Goal: Information Seeking & Learning: Learn about a topic

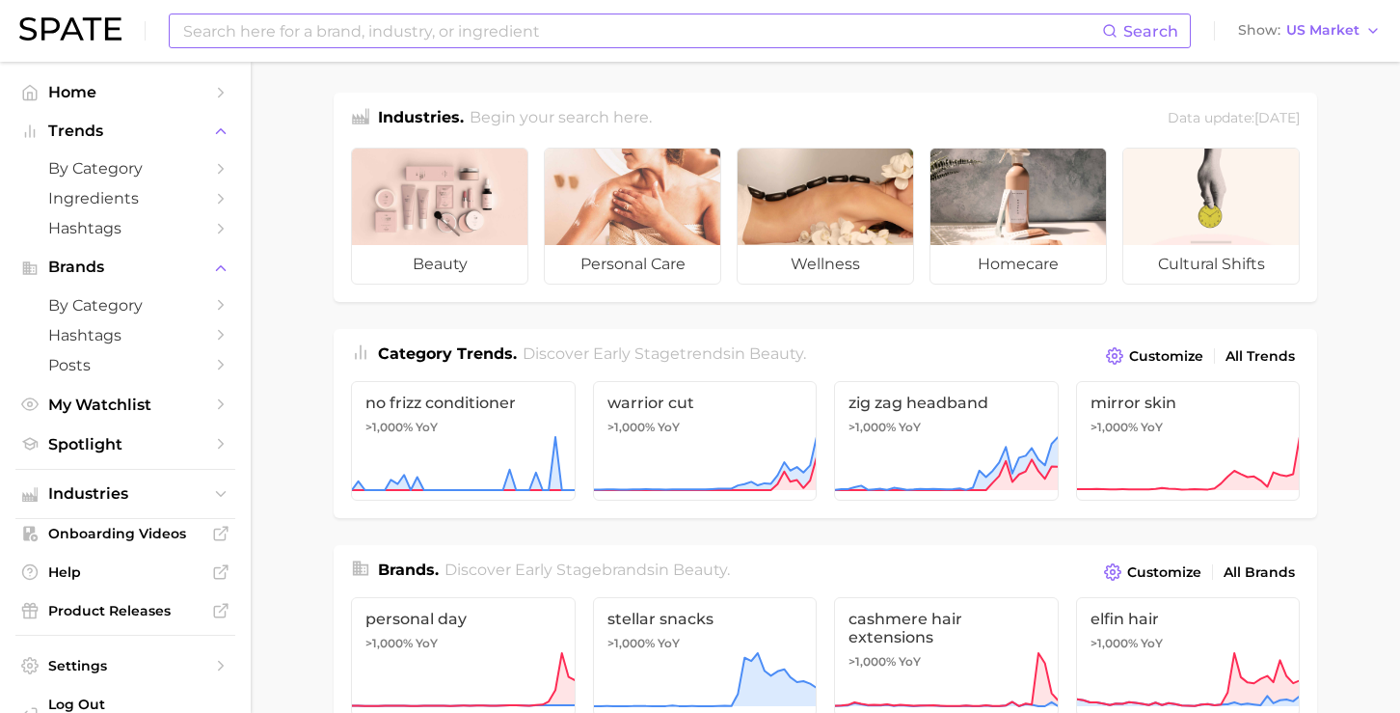
click at [305, 33] on input at bounding box center [641, 30] width 921 height 33
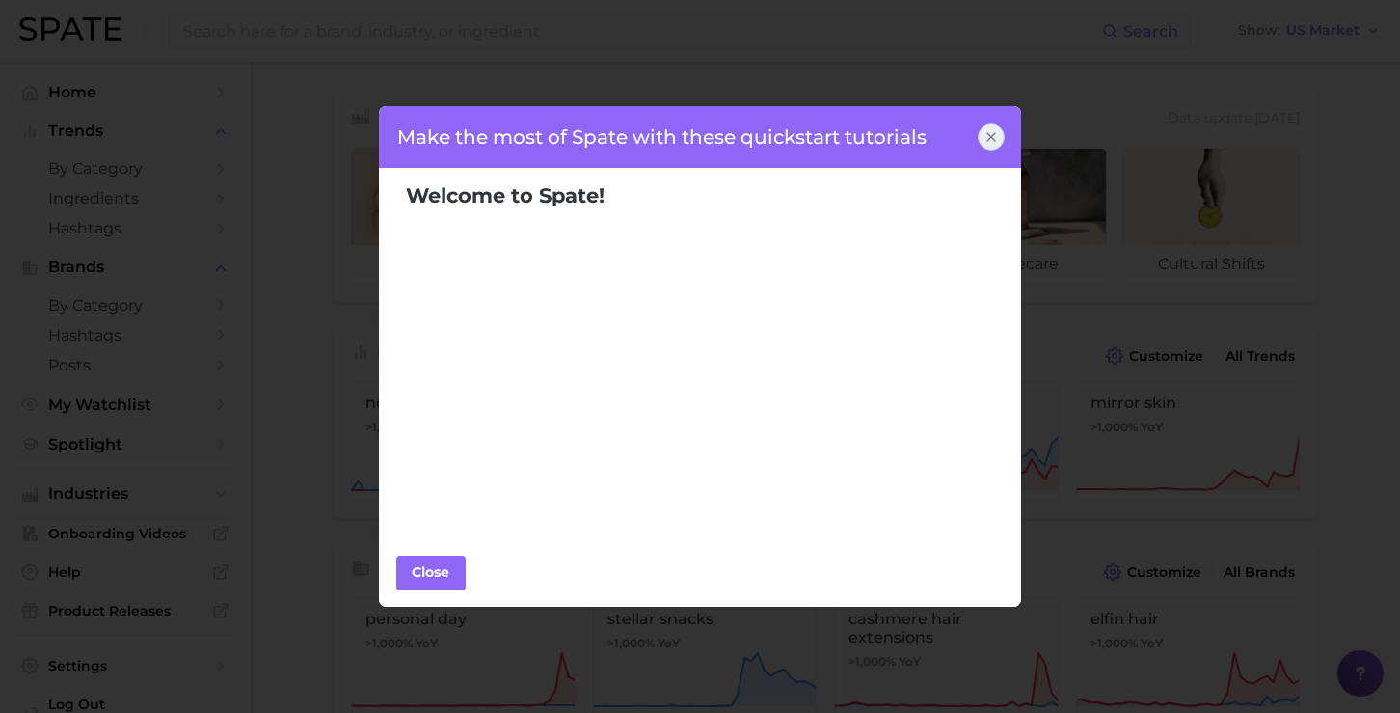
click at [995, 132] on icon at bounding box center [991, 136] width 15 height 15
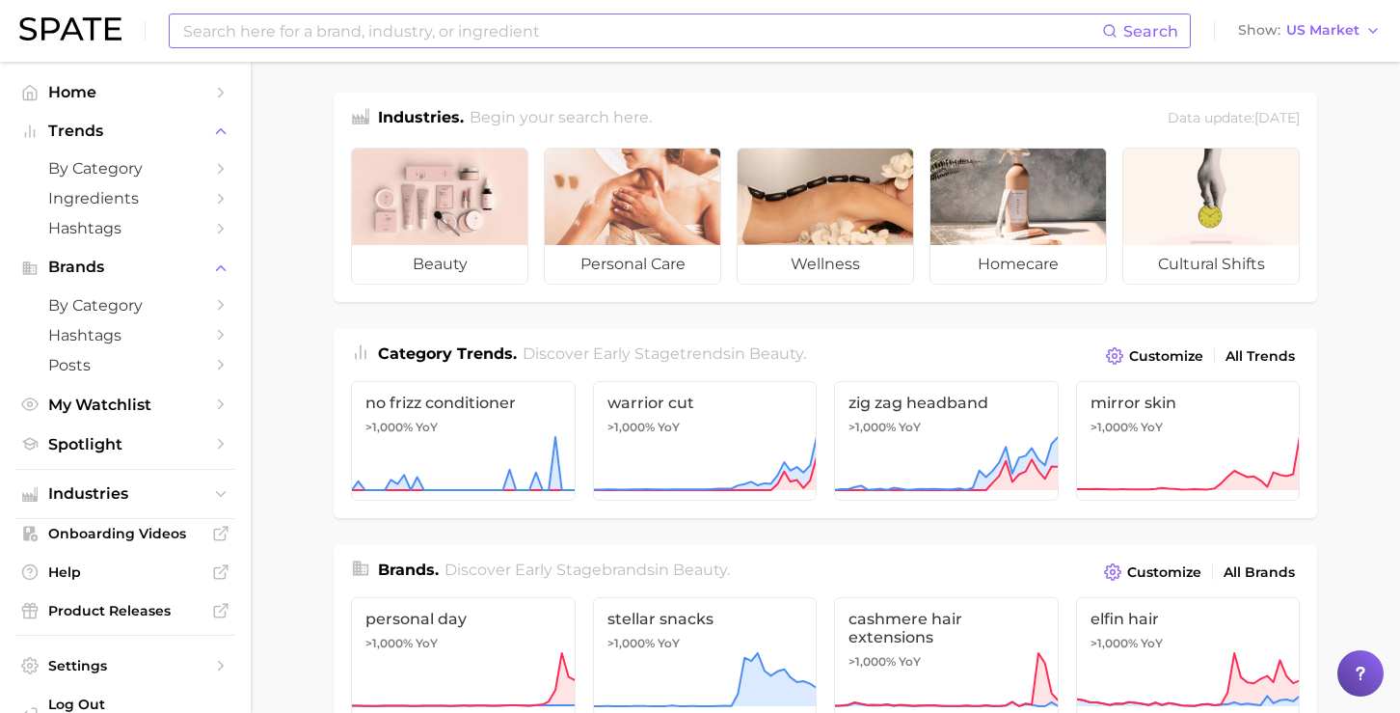
click at [441, 29] on input at bounding box center [641, 30] width 921 height 33
click at [163, 340] on span "Hashtags" at bounding box center [125, 335] width 154 height 18
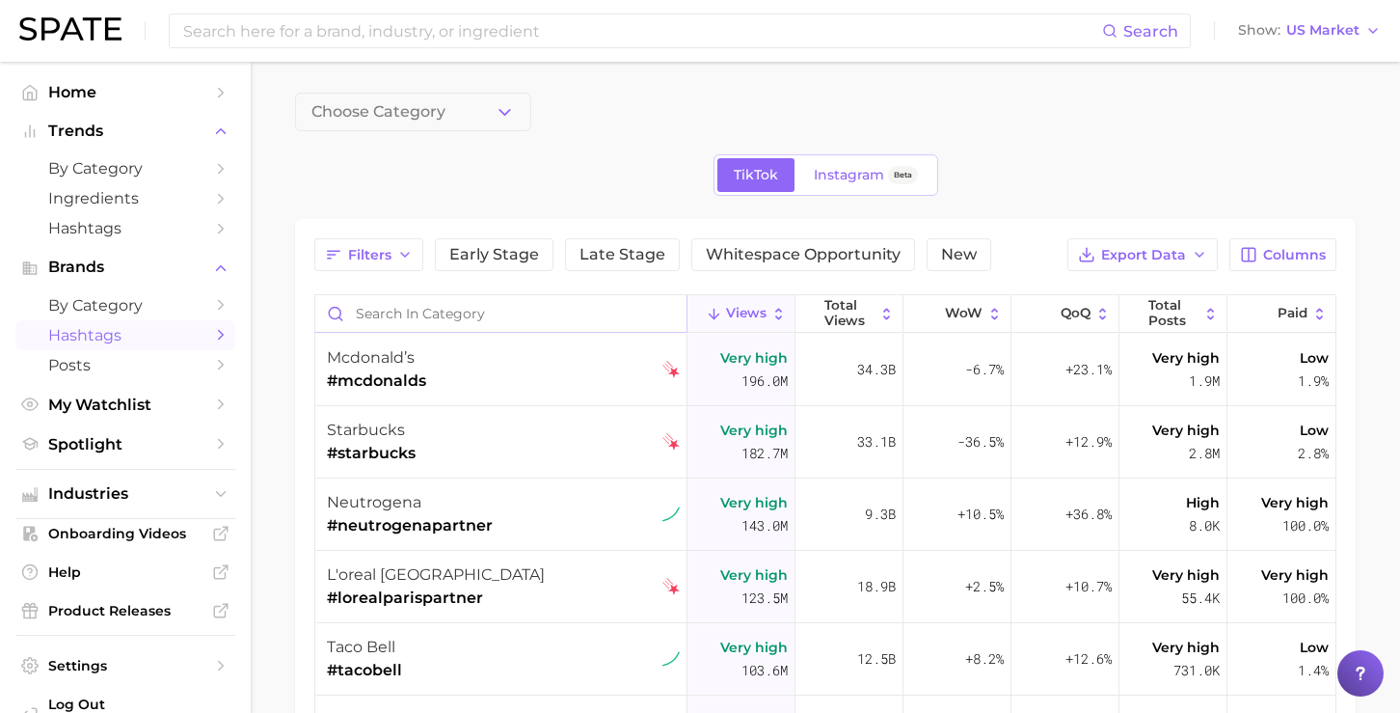
click at [443, 308] on input "Search in category" at bounding box center [500, 313] width 371 height 37
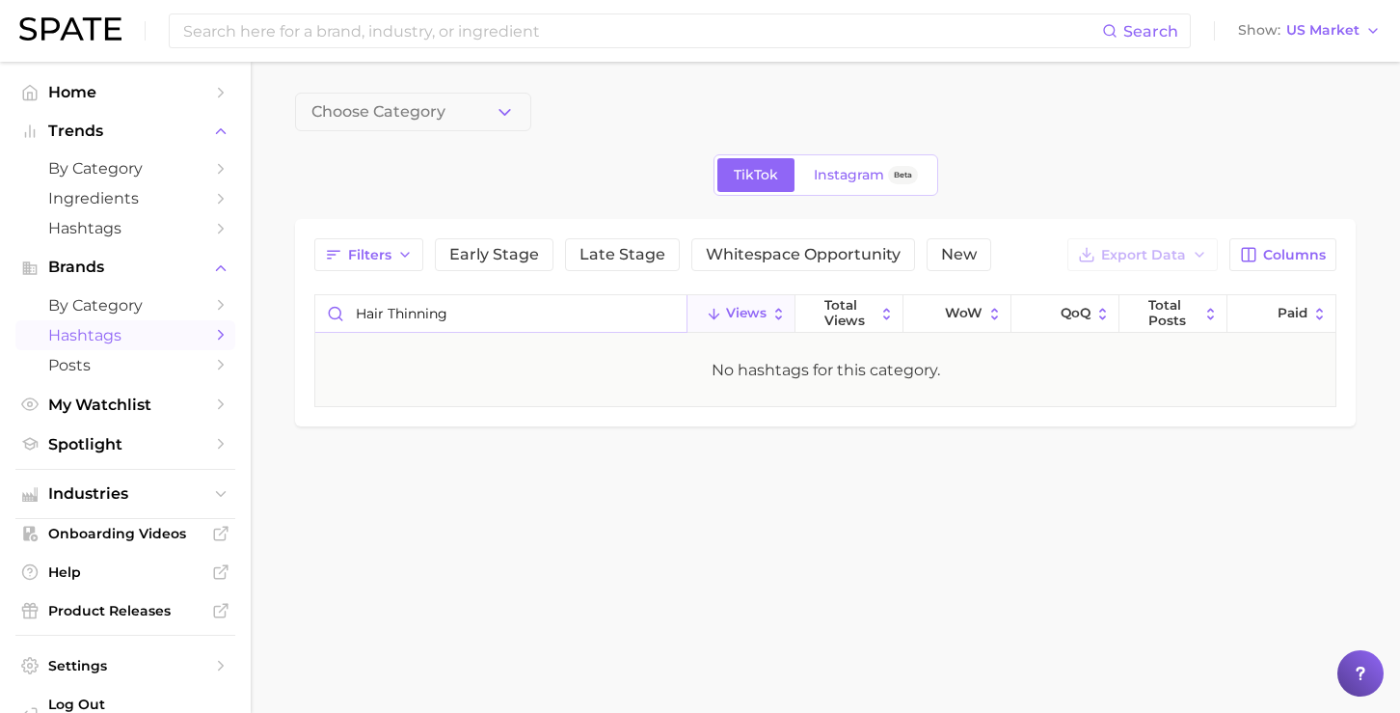
click at [391, 313] on input "hair thinning" at bounding box center [500, 313] width 371 height 37
type input "hairthinning"
click at [842, 179] on span "Instagram" at bounding box center [849, 175] width 70 height 16
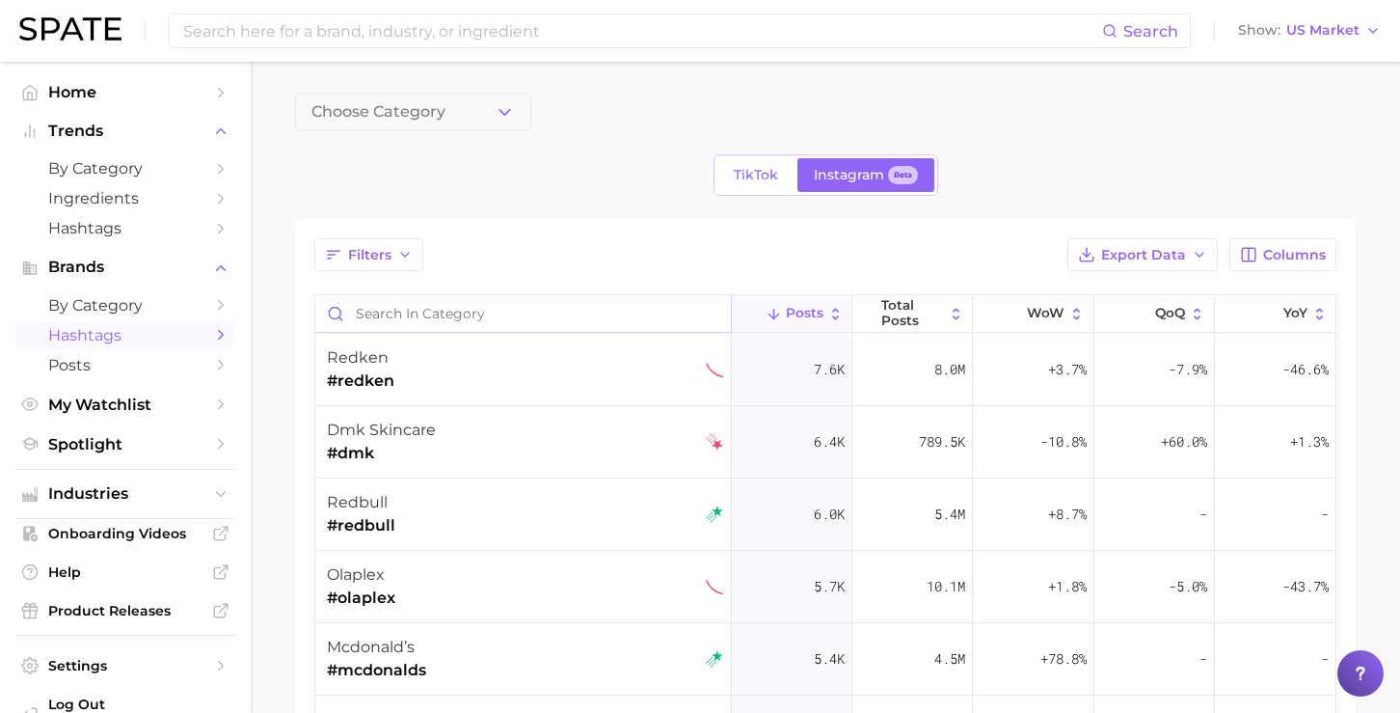
click at [567, 307] on input "Search in category" at bounding box center [523, 313] width 416 height 37
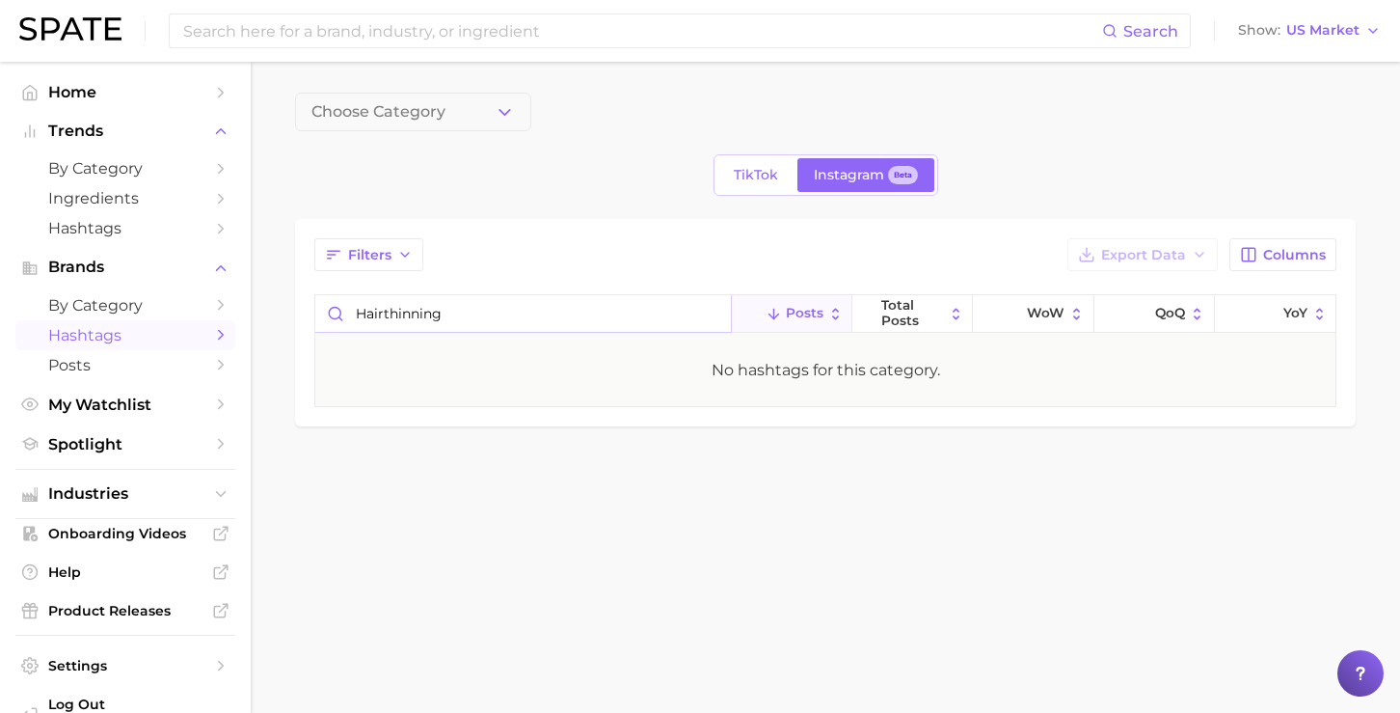
click at [519, 318] on input "hairthinning" at bounding box center [523, 313] width 416 height 37
type input "hairthickening"
click at [757, 184] on link "TikTok" at bounding box center [755, 175] width 77 height 34
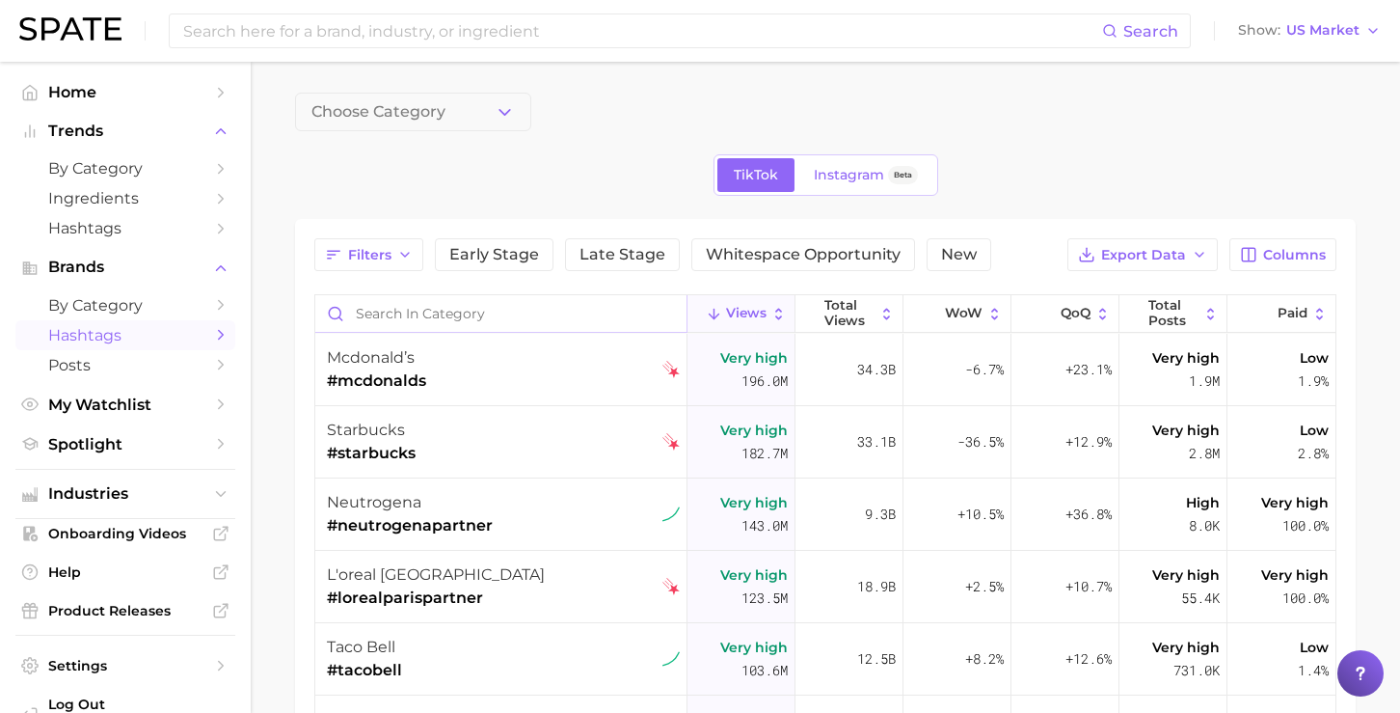
click at [494, 307] on input "Search in category" at bounding box center [500, 313] width 371 height 37
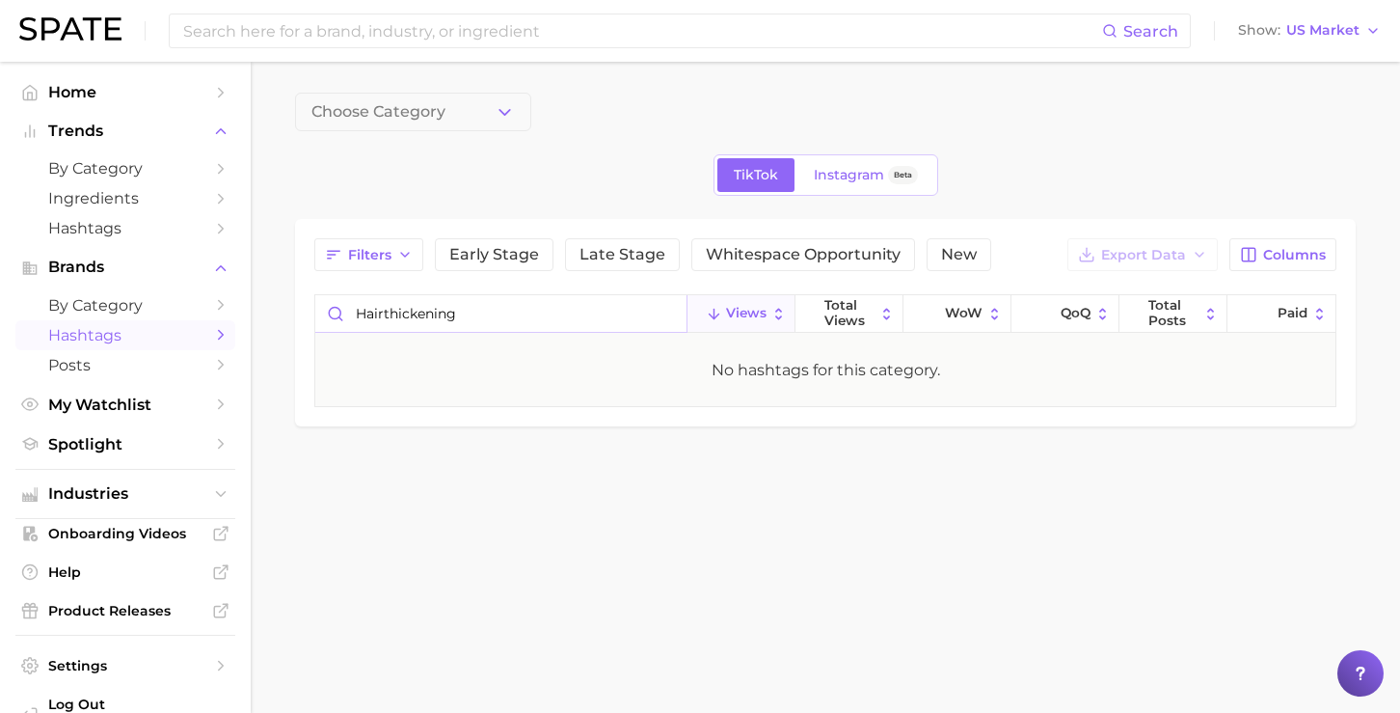
type input "hairthickening"
click at [140, 96] on span "Home" at bounding box center [125, 92] width 154 height 18
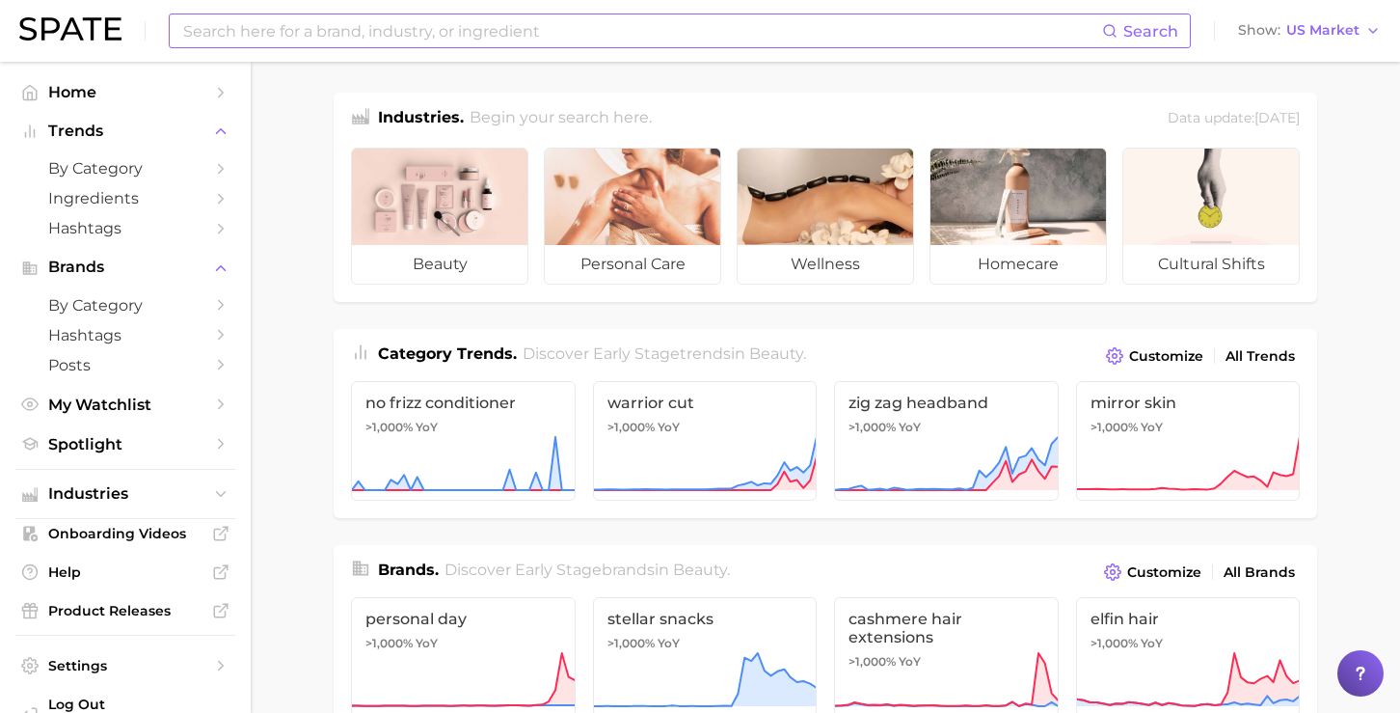
click at [487, 34] on input at bounding box center [641, 30] width 921 height 33
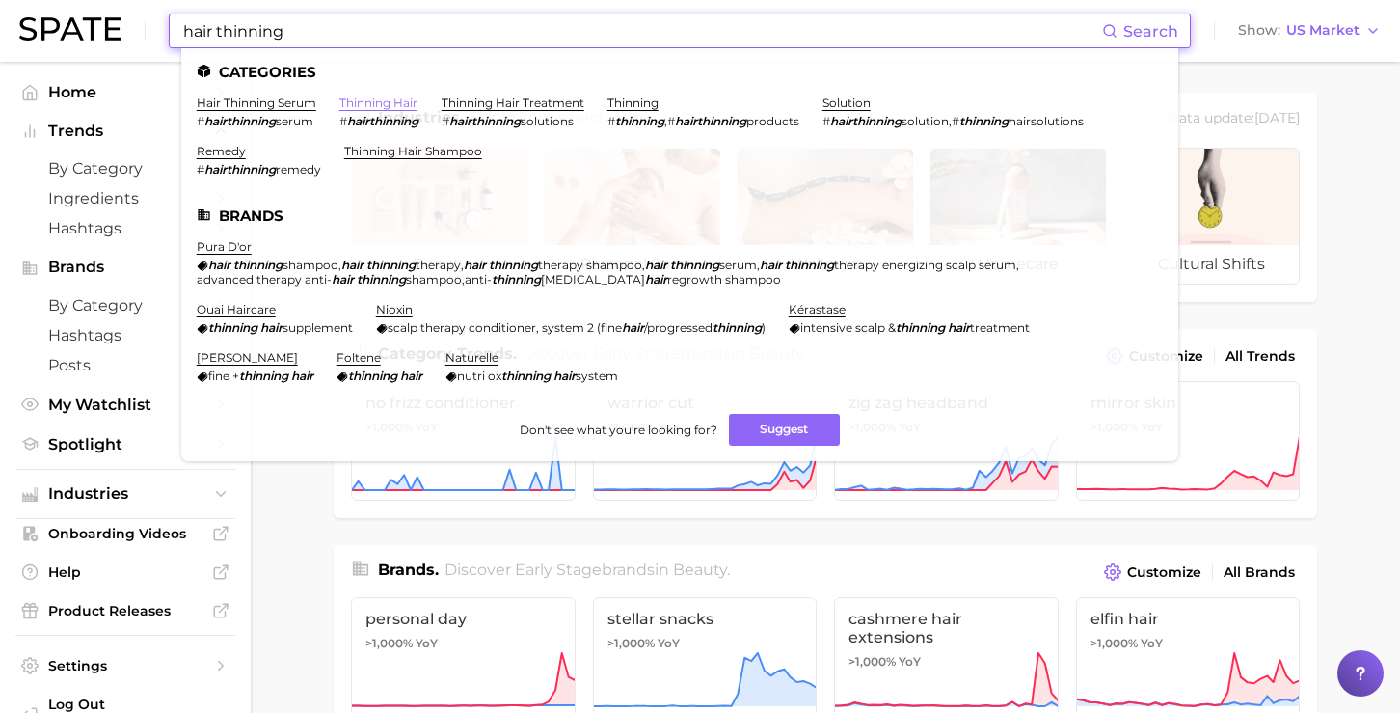
type input "hair thinning"
click at [392, 103] on link "thinning hair" at bounding box center [378, 102] width 78 height 14
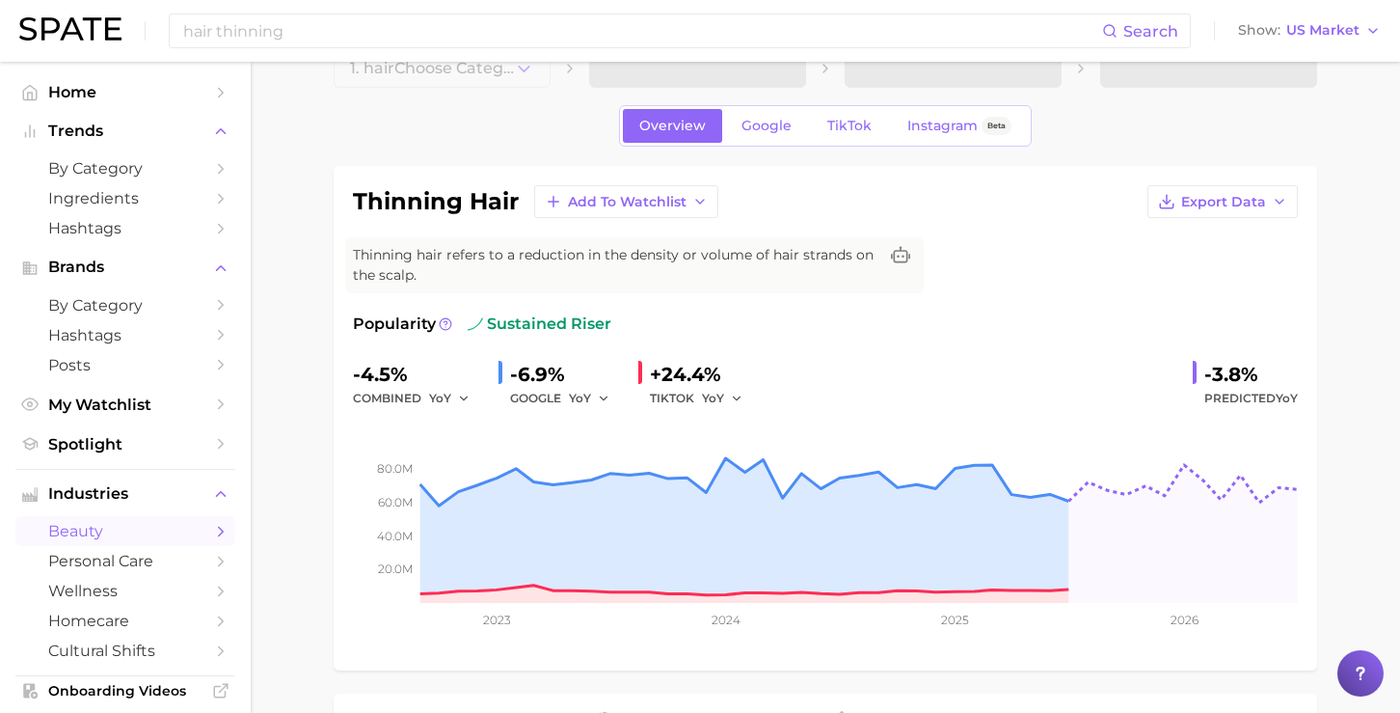
scroll to position [41, 0]
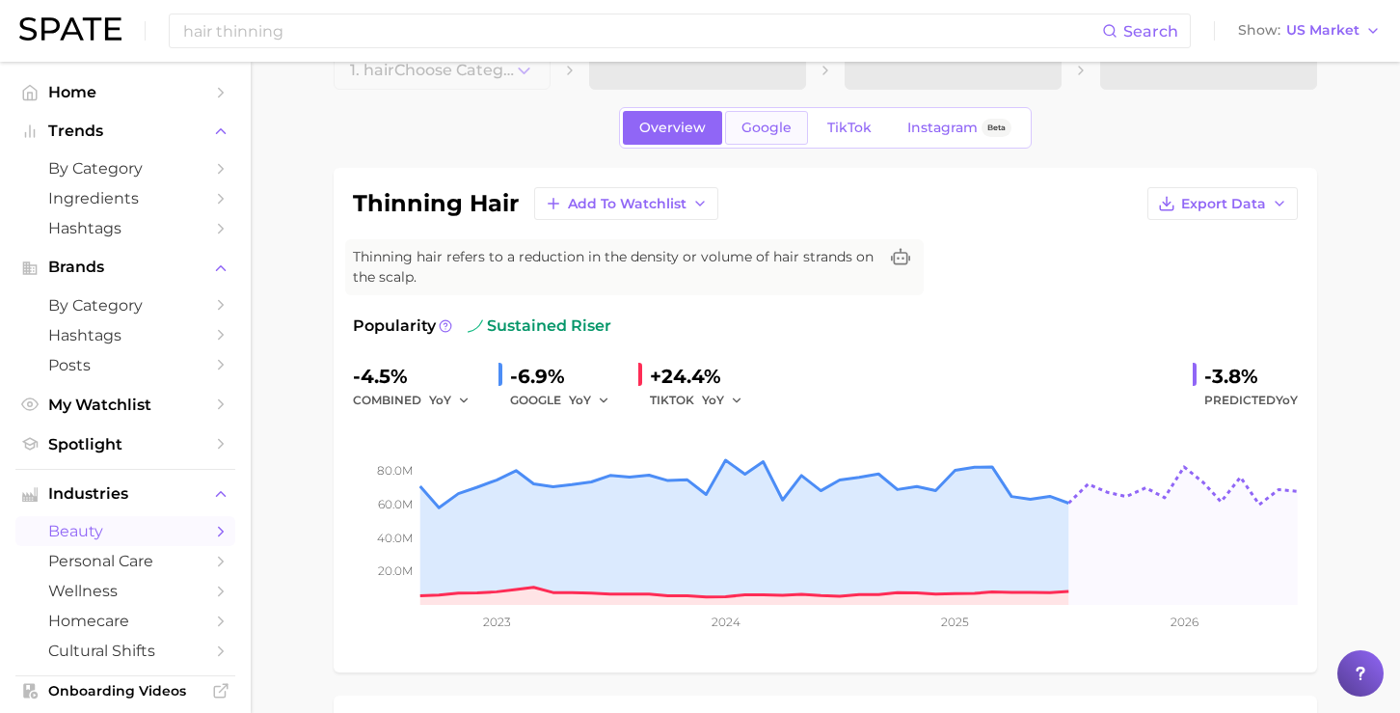
click at [773, 133] on span "Google" at bounding box center [766, 128] width 50 height 16
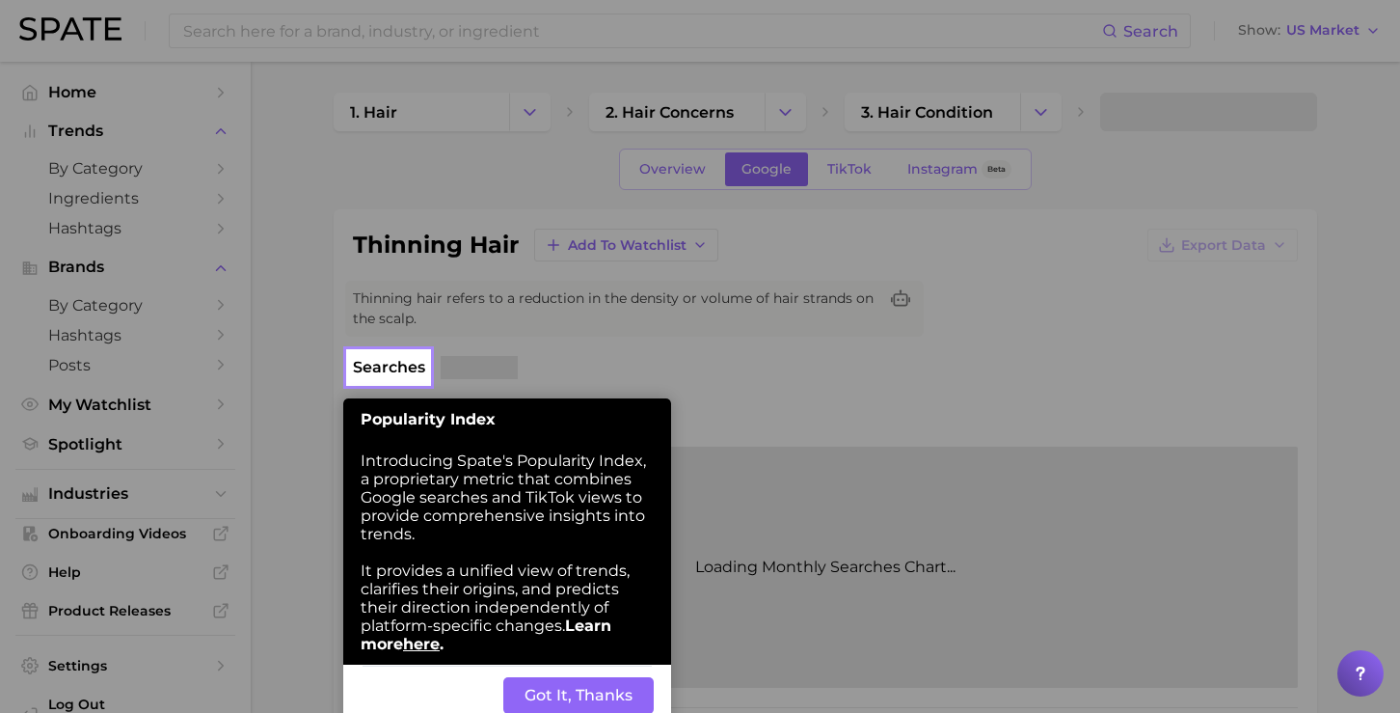
click at [598, 705] on button "Got It, Thanks" at bounding box center [578, 695] width 150 height 37
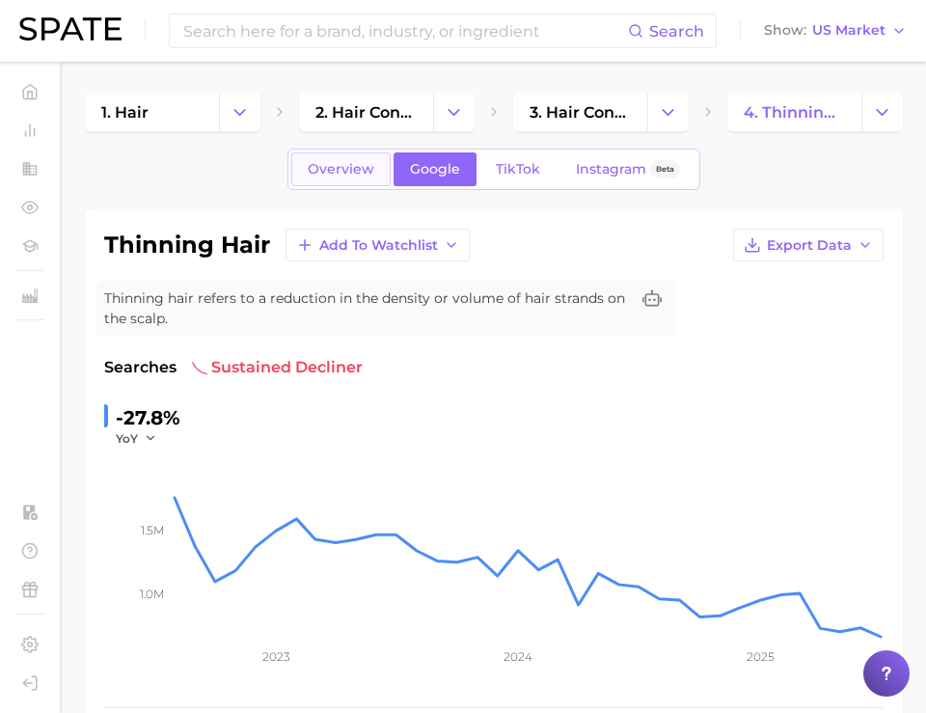
click at [334, 166] on span "Overview" at bounding box center [341, 169] width 67 height 16
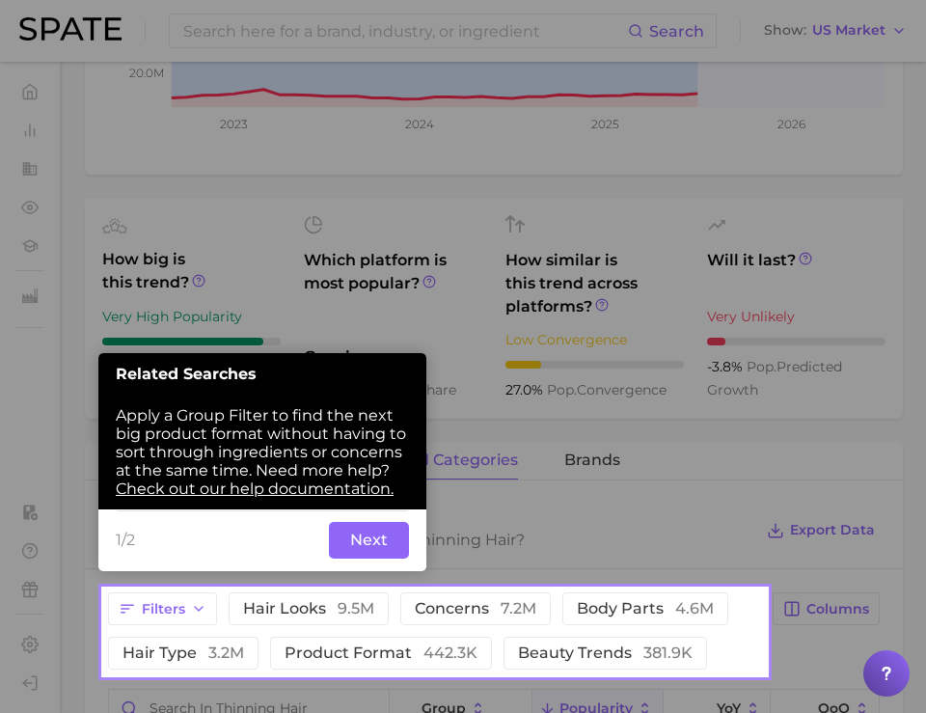
scroll to position [545, 0]
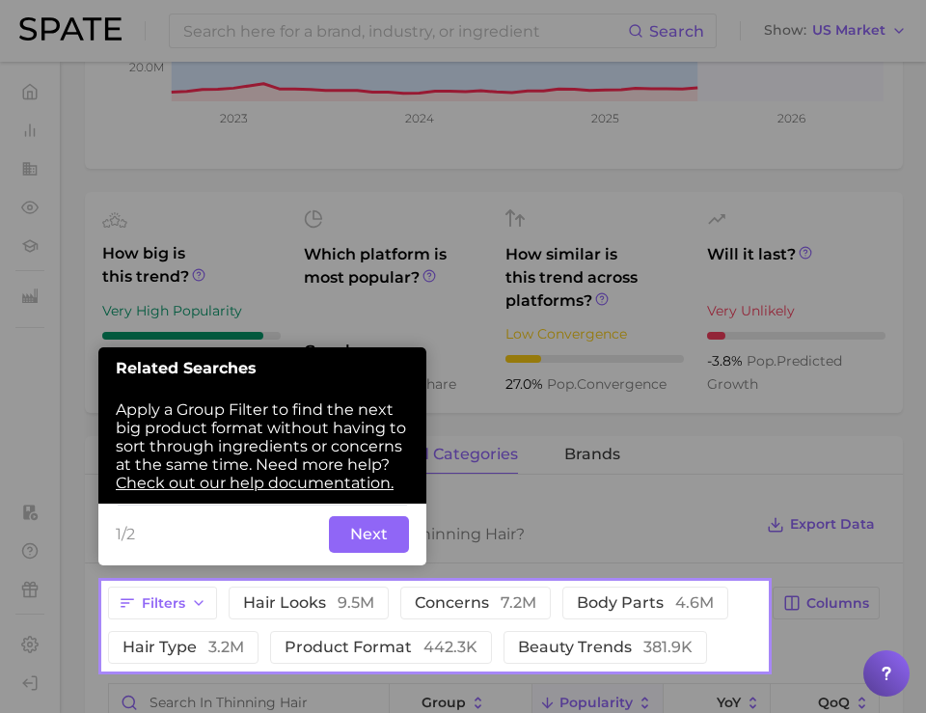
click at [360, 537] on button "Next" at bounding box center [369, 534] width 80 height 37
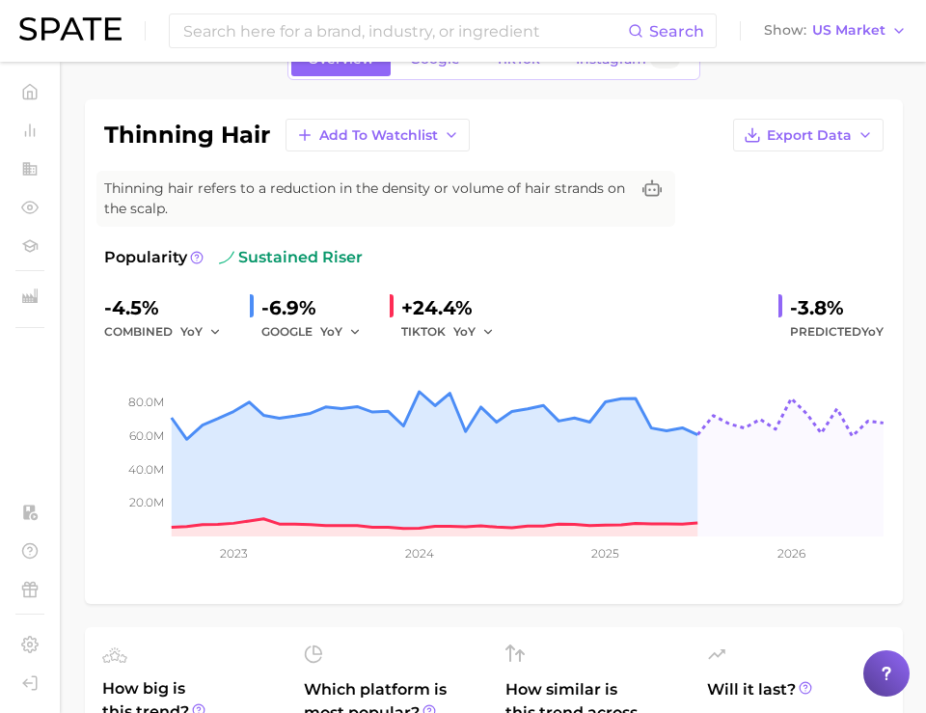
scroll to position [4, 0]
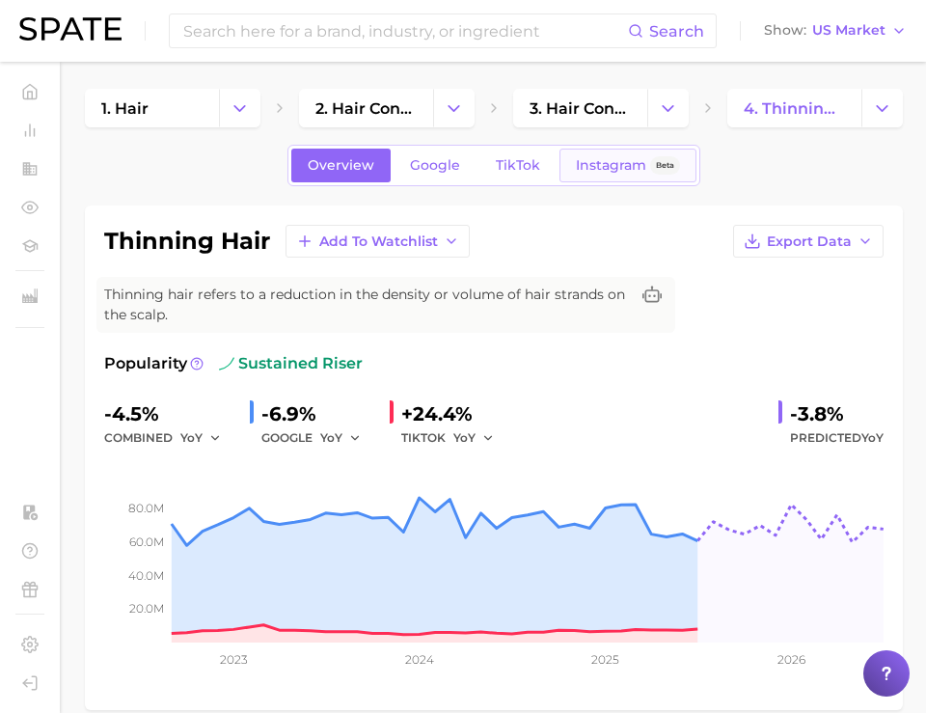
click at [610, 173] on span "Instagram" at bounding box center [611, 165] width 70 height 16
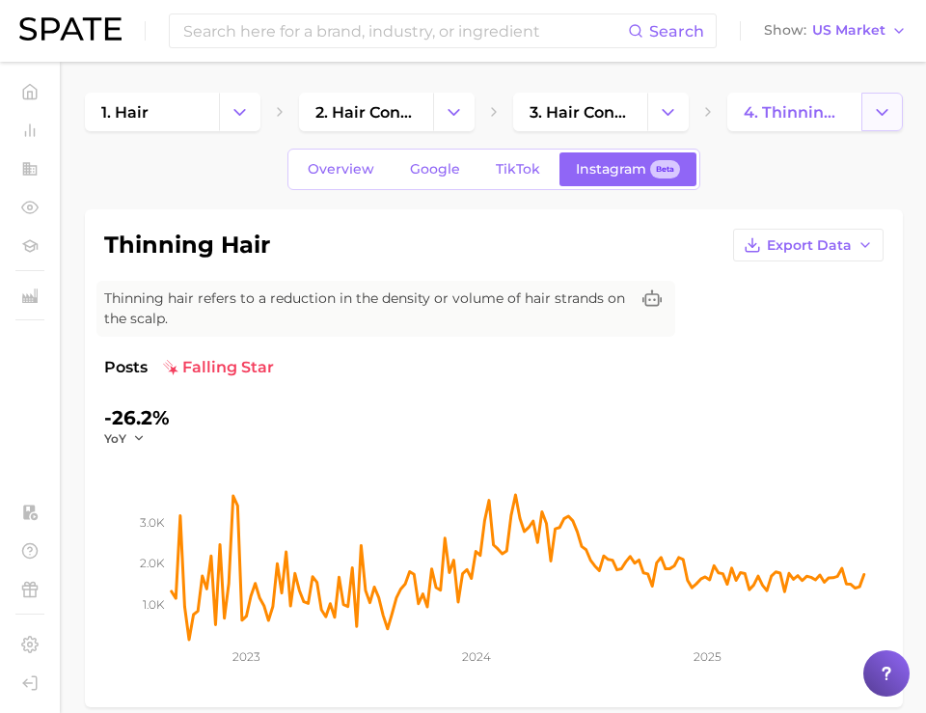
click at [882, 106] on icon "Change Category" at bounding box center [882, 112] width 20 height 20
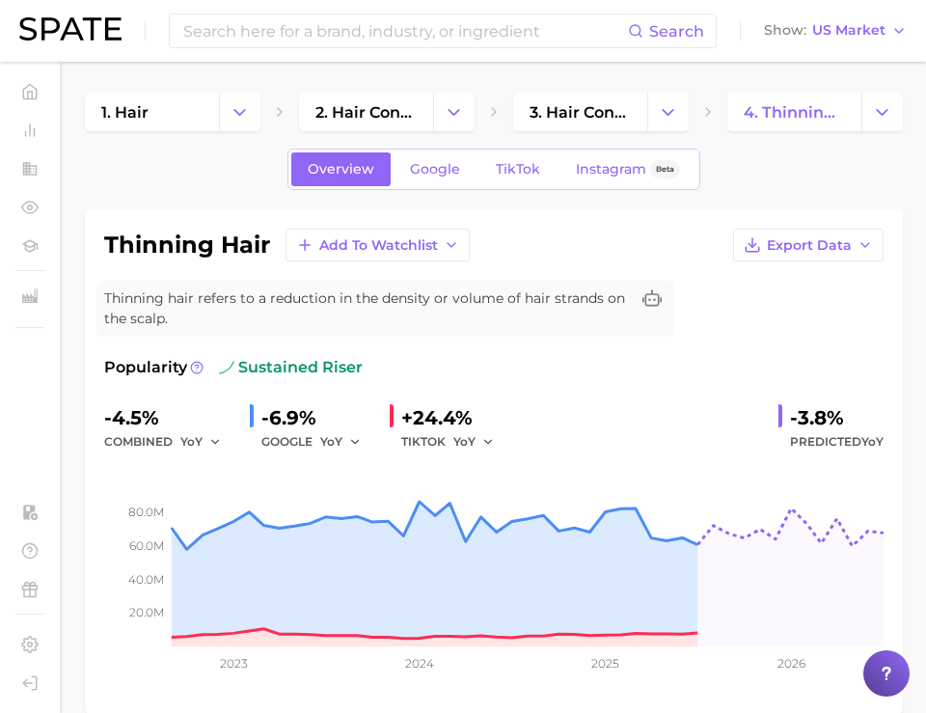
scroll to position [4, 0]
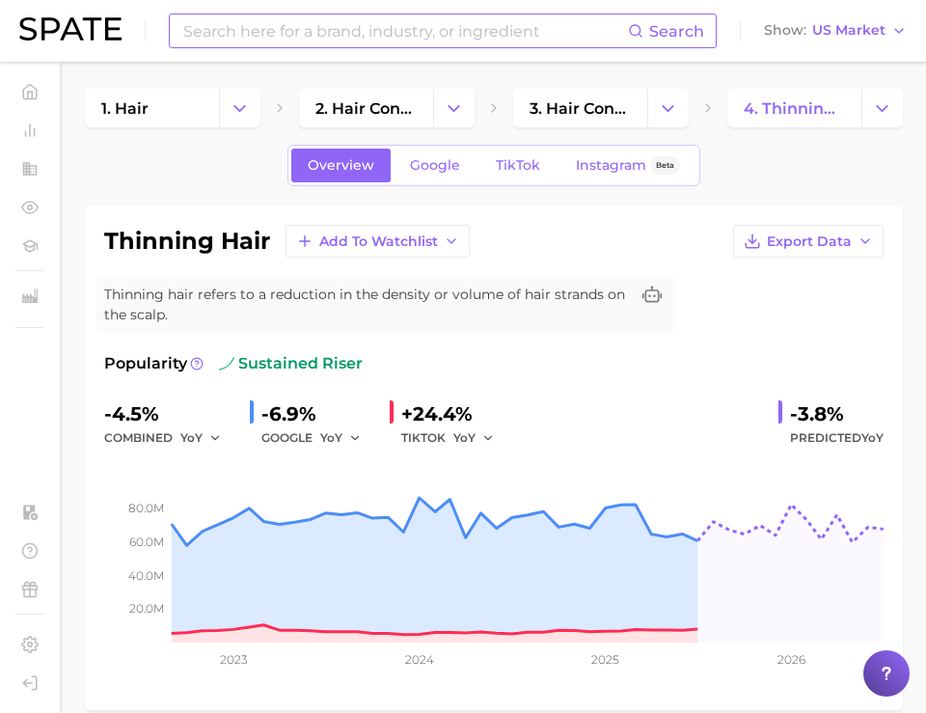
click at [289, 40] on input at bounding box center [404, 30] width 446 height 33
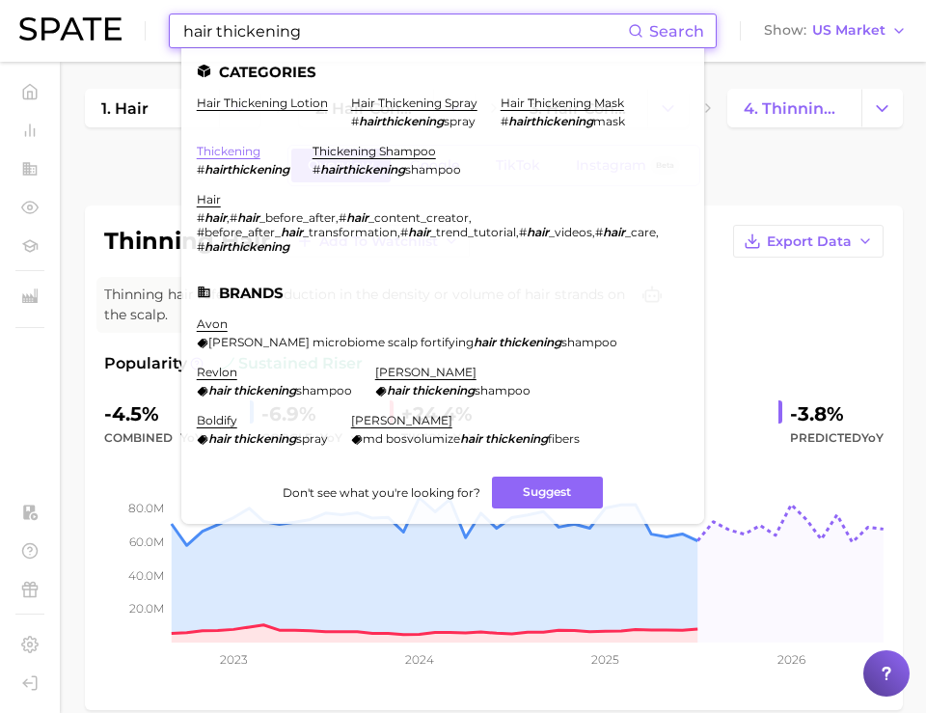
type input "hair thickening"
click at [234, 150] on link "thickening" at bounding box center [229, 151] width 64 height 14
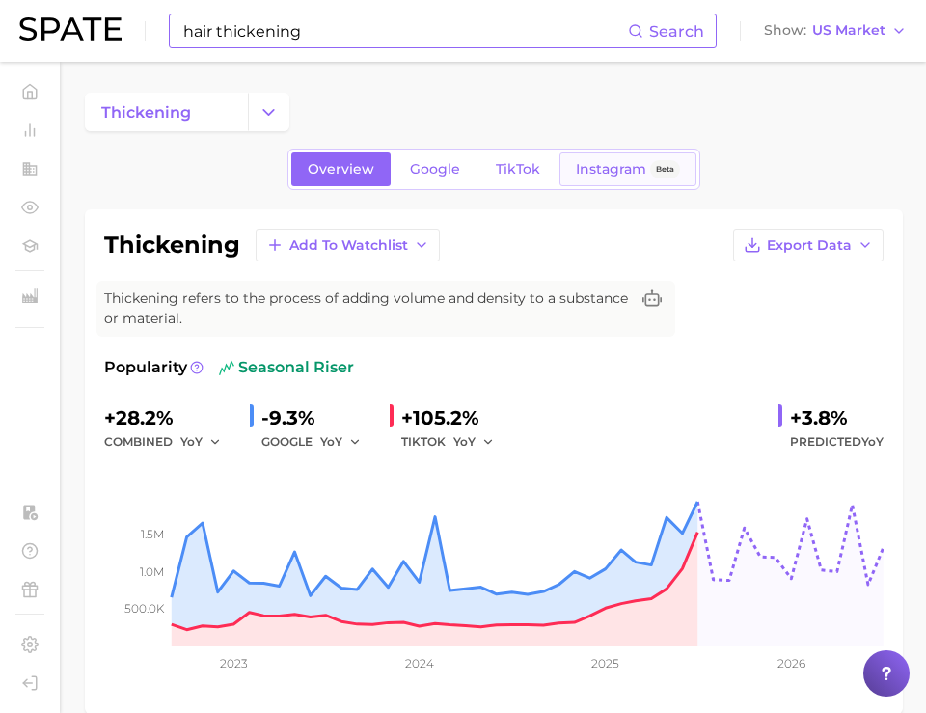
click at [607, 174] on span "Instagram" at bounding box center [611, 169] width 70 height 16
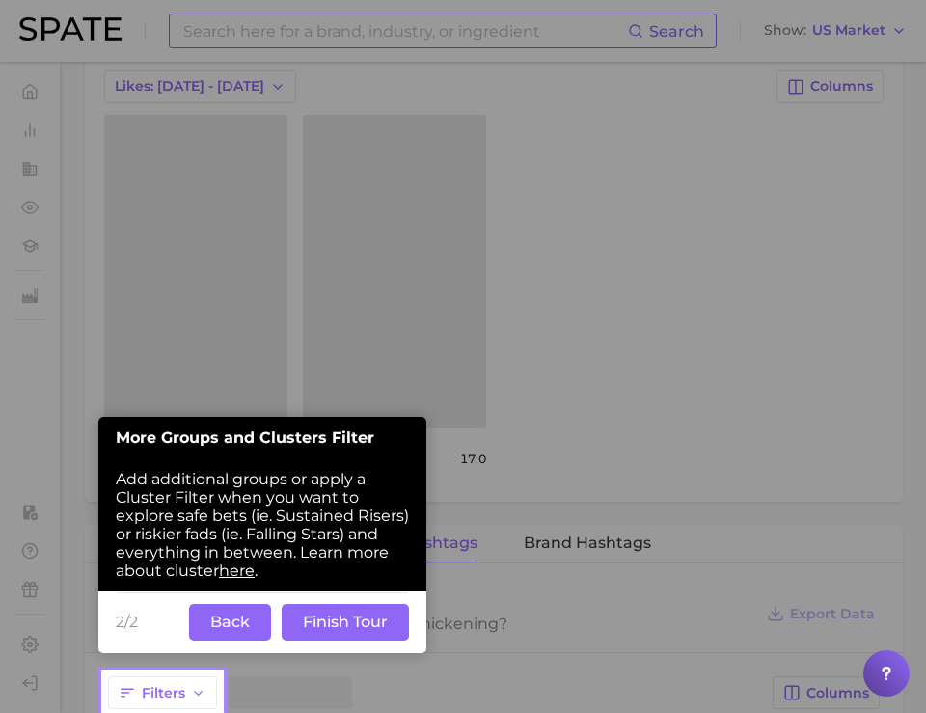
scroll to position [855, 0]
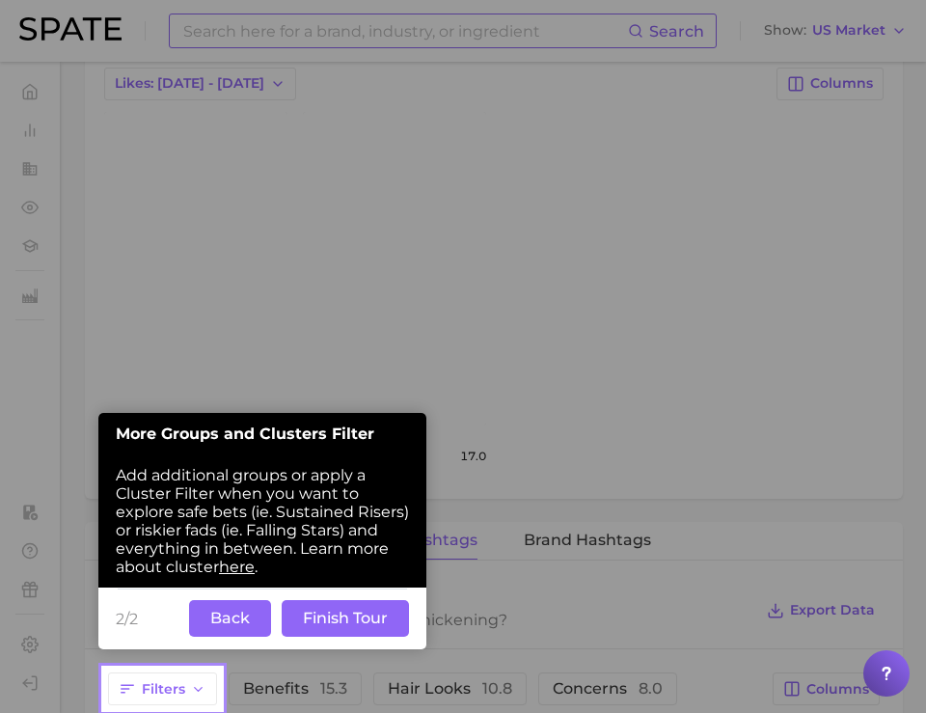
click at [320, 628] on button "Finish Tour" at bounding box center [345, 618] width 127 height 37
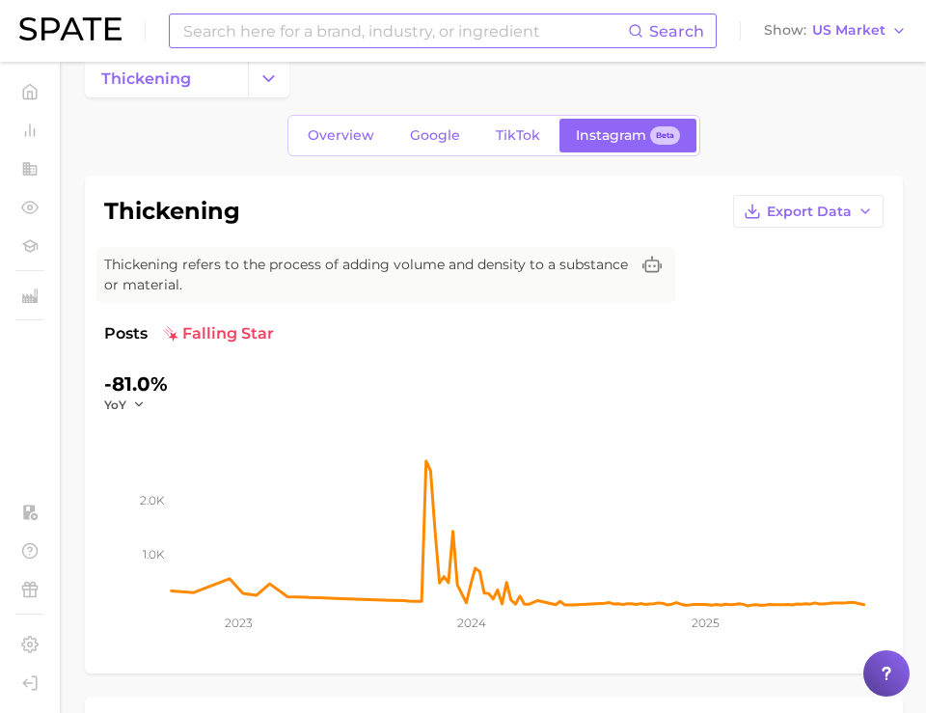
scroll to position [27, 0]
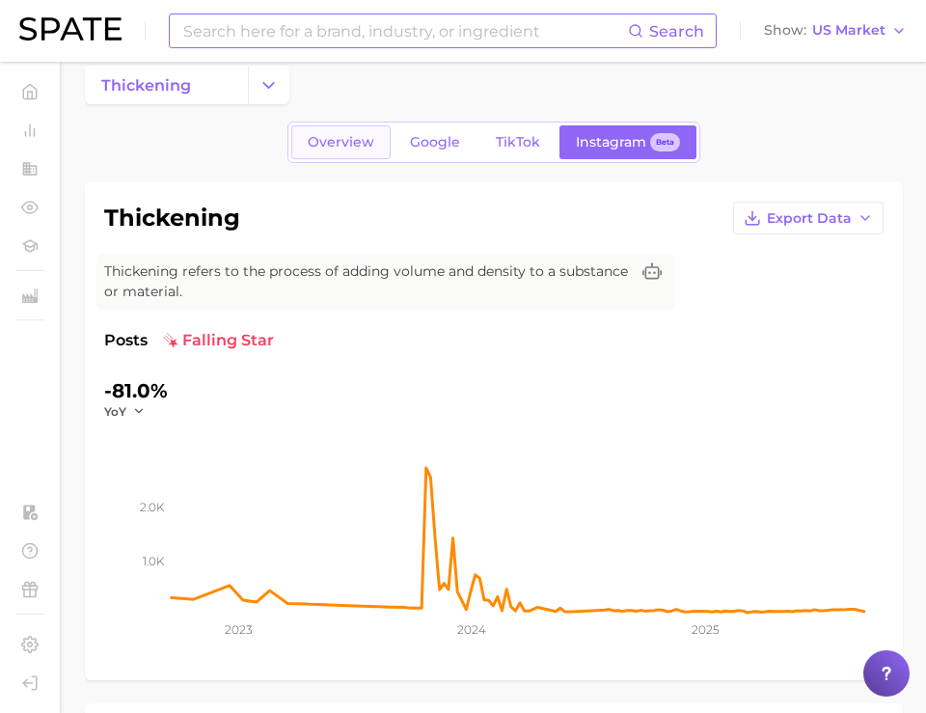
click at [345, 143] on span "Overview" at bounding box center [341, 142] width 67 height 16
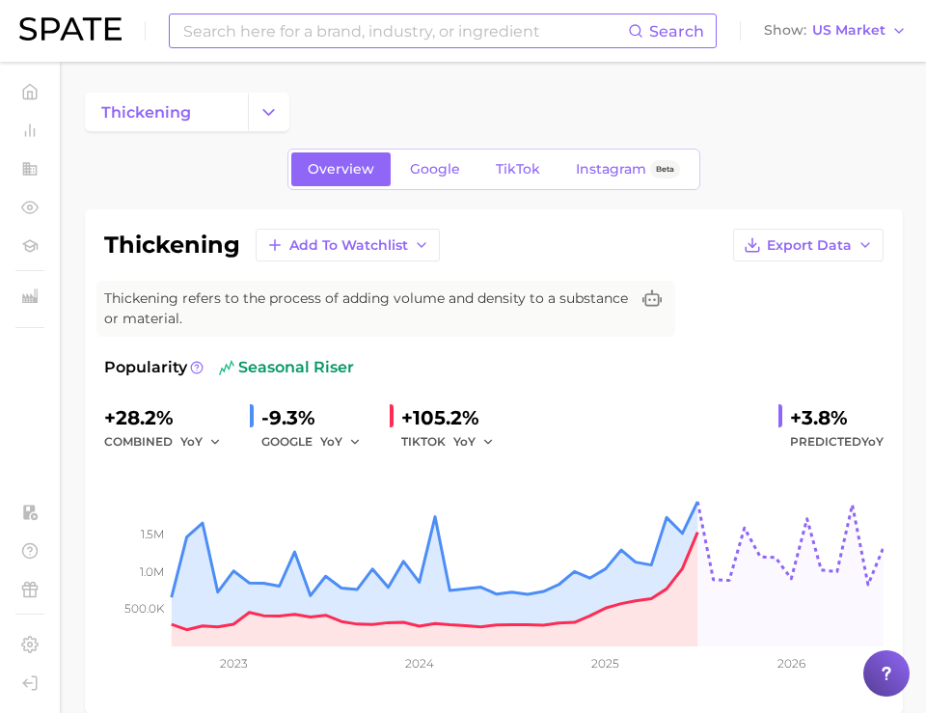
scroll to position [27, 0]
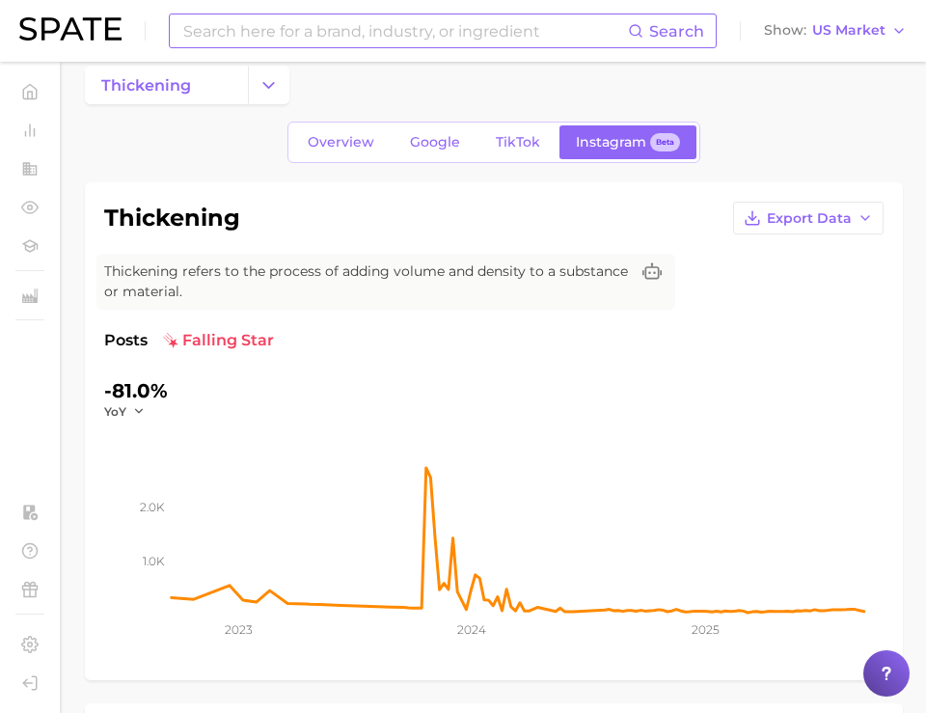
type input "hair thickening"
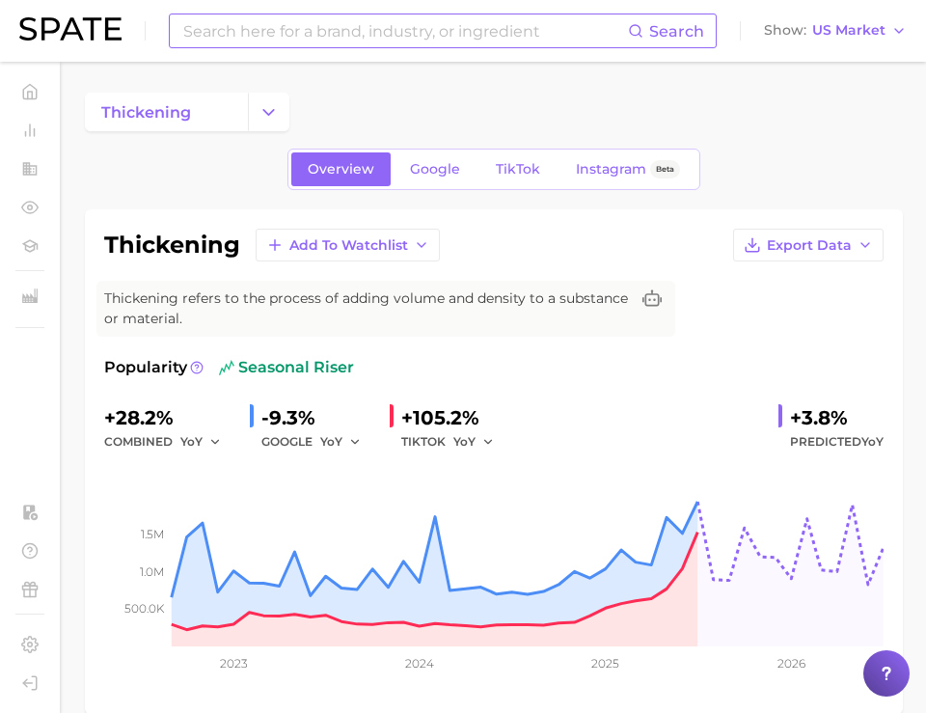
scroll to position [4, 0]
